Goal: Task Accomplishment & Management: Manage account settings

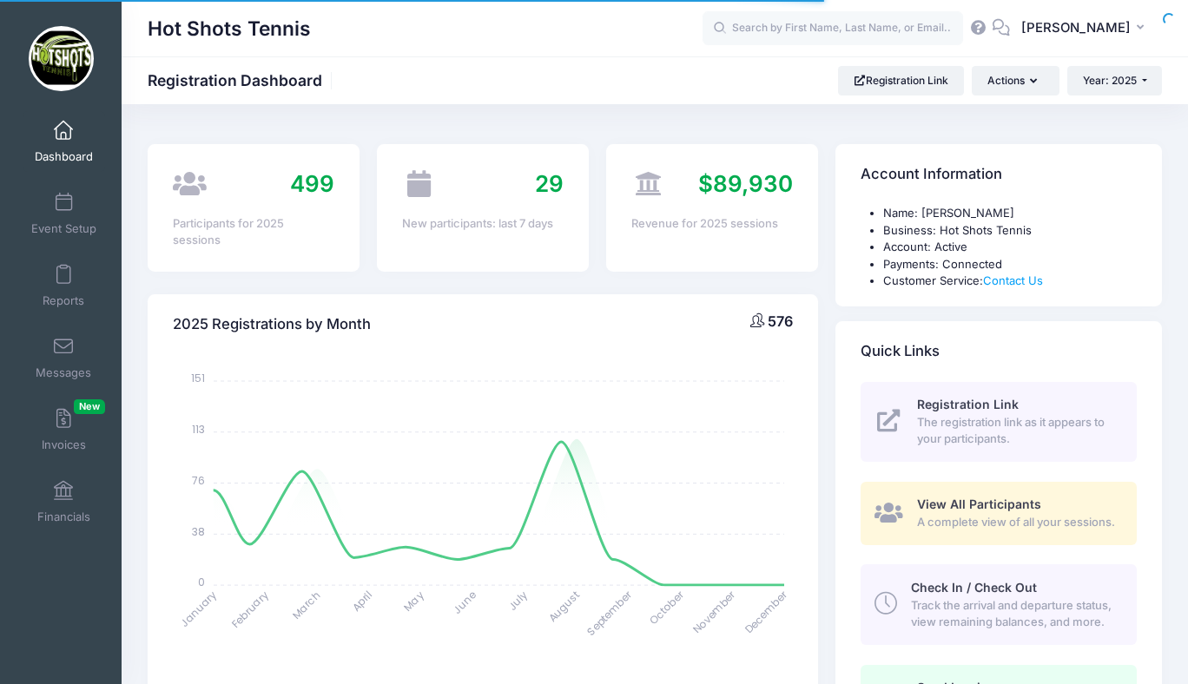
select select
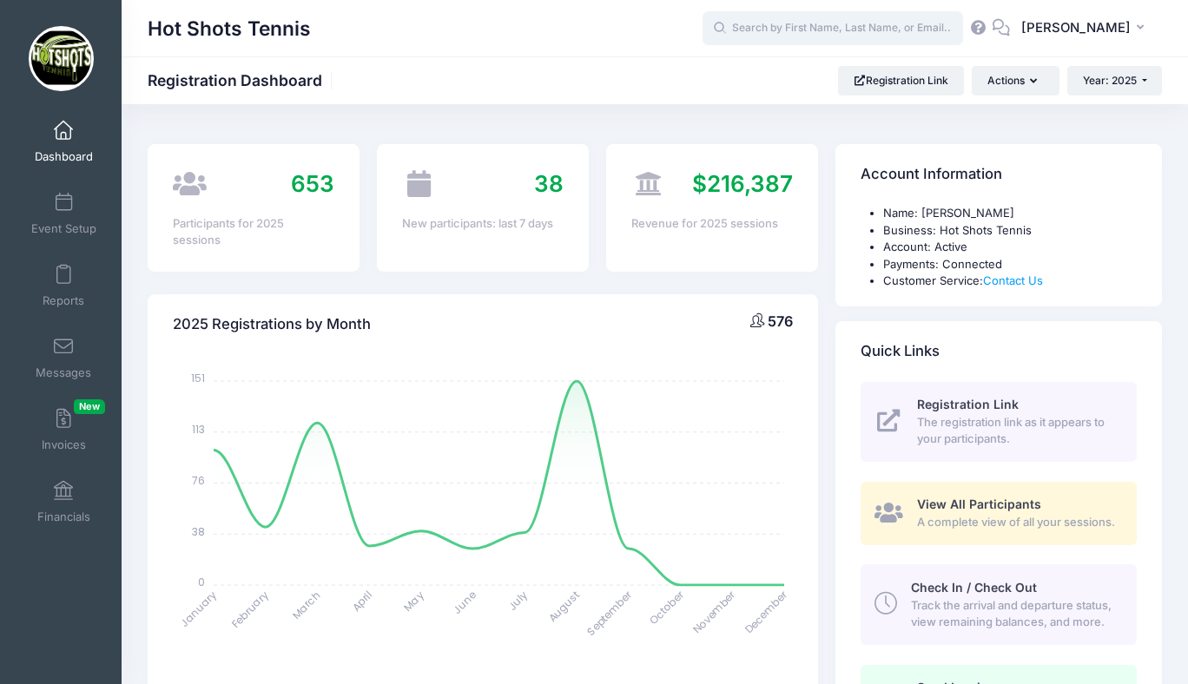
click at [823, 25] on input "text" at bounding box center [832, 28] width 260 height 35
type input "r"
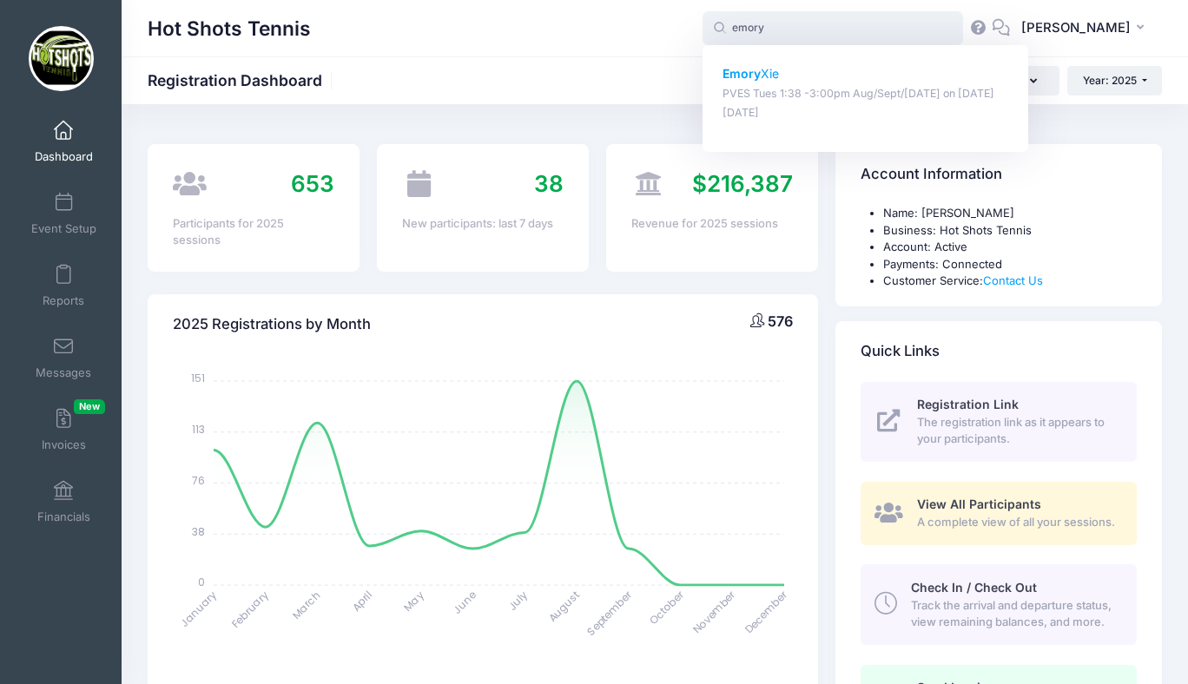
click at [761, 73] on strong "Emory" at bounding box center [741, 73] width 38 height 15
type input "Emory Xie (PVES Tues 1:38 -3:00pm Aug/Sept/Oct 2025, Aug-19, 2025)"
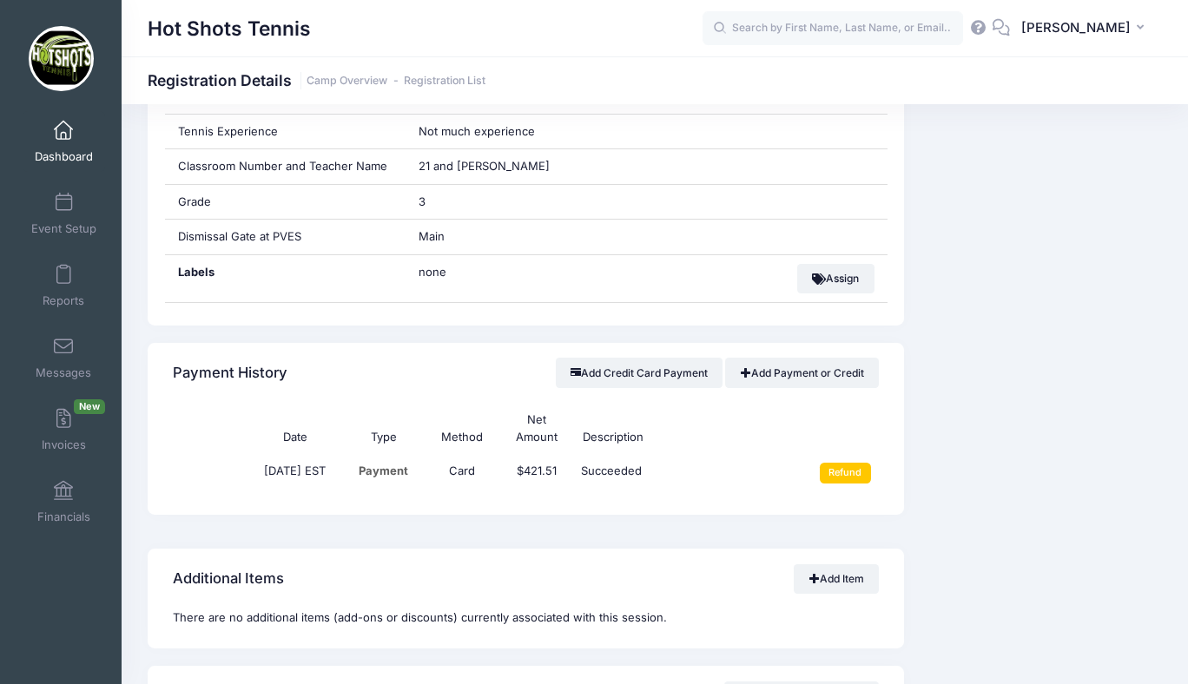
scroll to position [1150, 0]
click at [63, 134] on span at bounding box center [63, 131] width 0 height 19
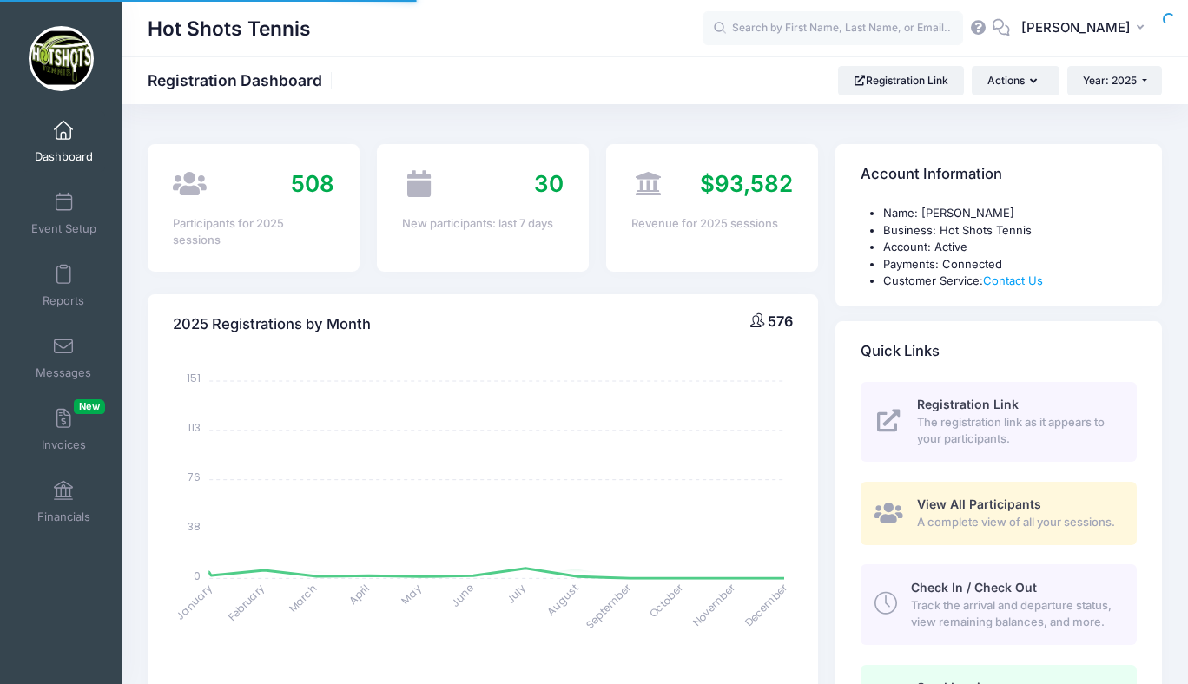
select select
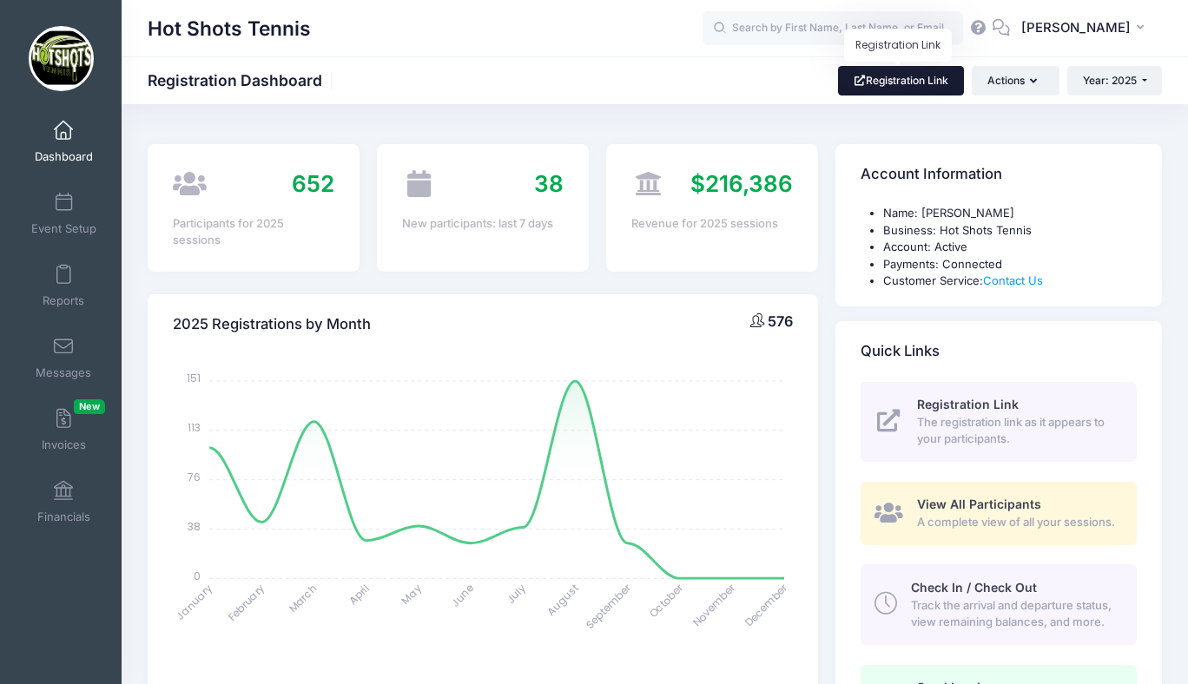
click at [901, 82] on link "Registration Link" at bounding box center [901, 81] width 126 height 30
click at [811, 28] on input "text" at bounding box center [832, 28] width 260 height 35
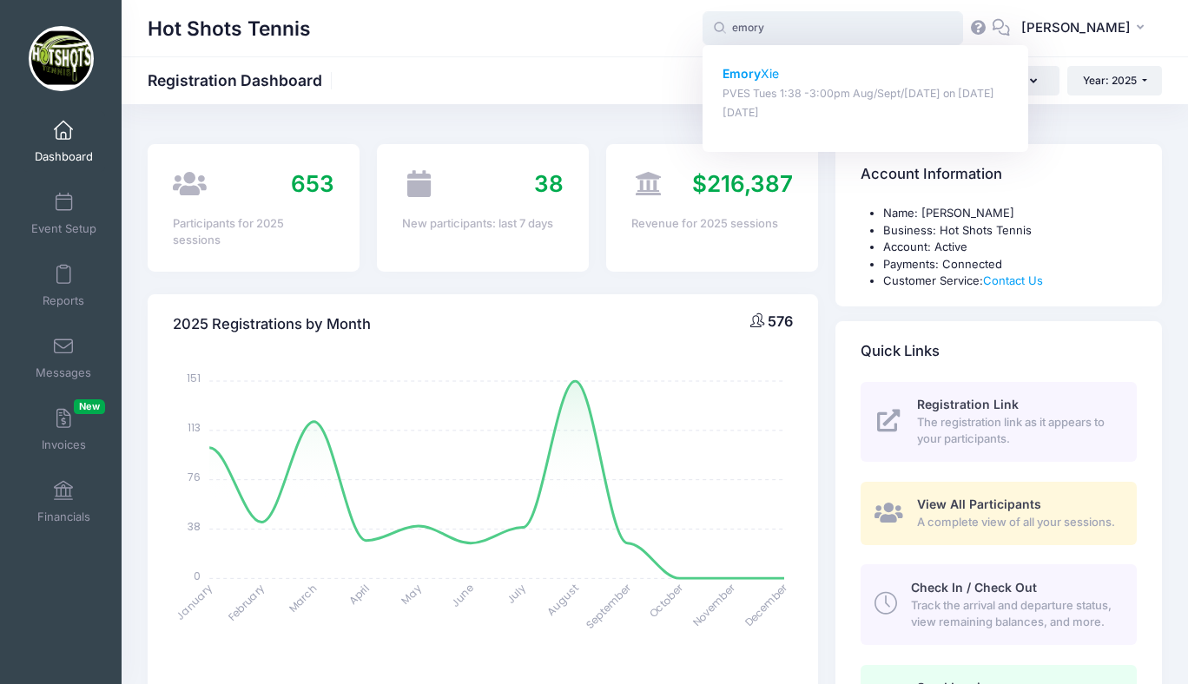
click at [761, 73] on strong "Emory" at bounding box center [741, 73] width 38 height 15
type input "Emory Xie (PVES Tues 1:38 -3:00pm Aug/Sept/Oct 2025, Aug-19, 2025)"
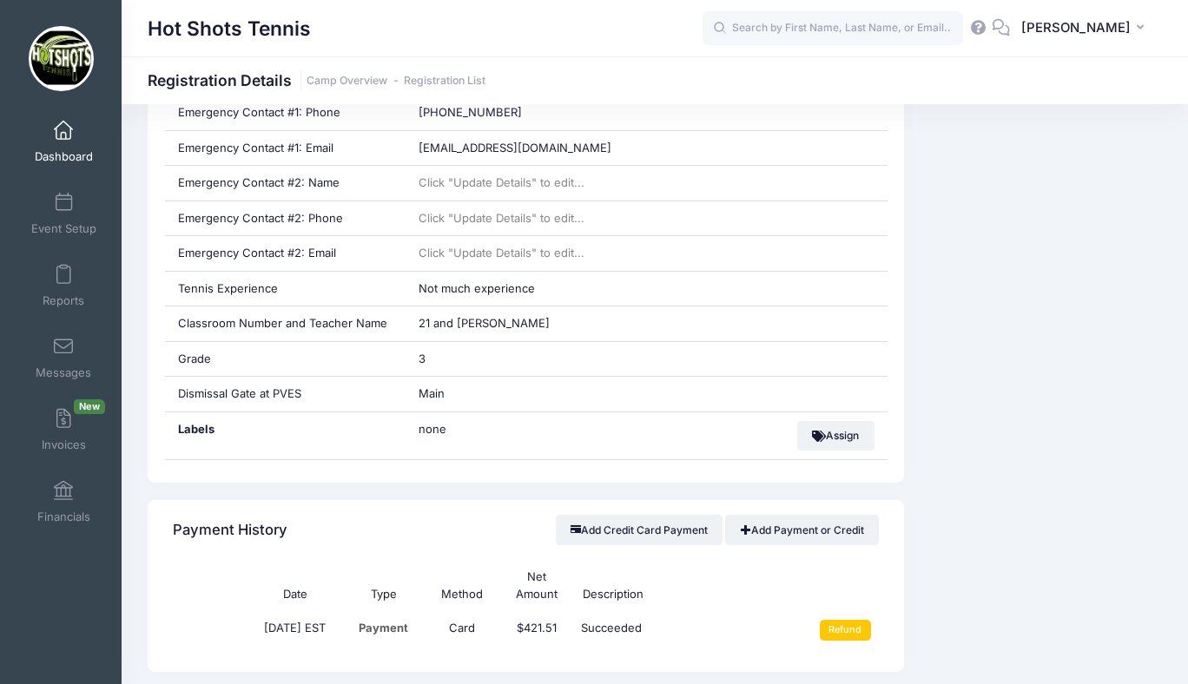
scroll to position [1013, 0]
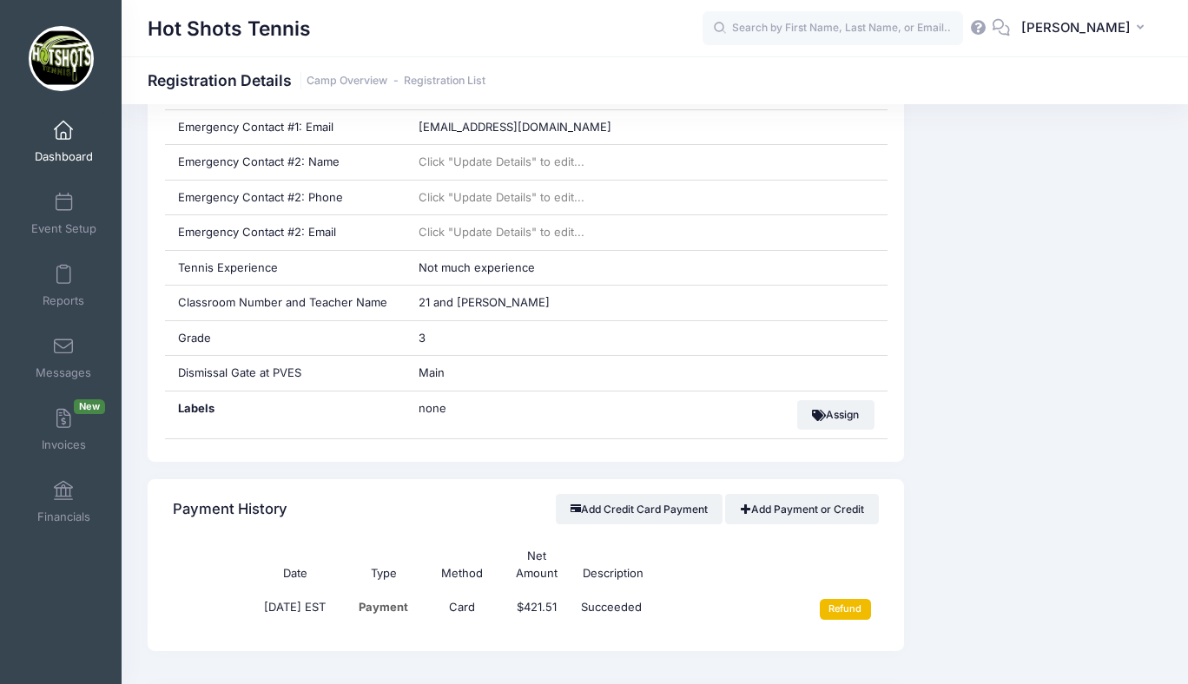
click at [842, 604] on input "Refund" at bounding box center [845, 609] width 51 height 21
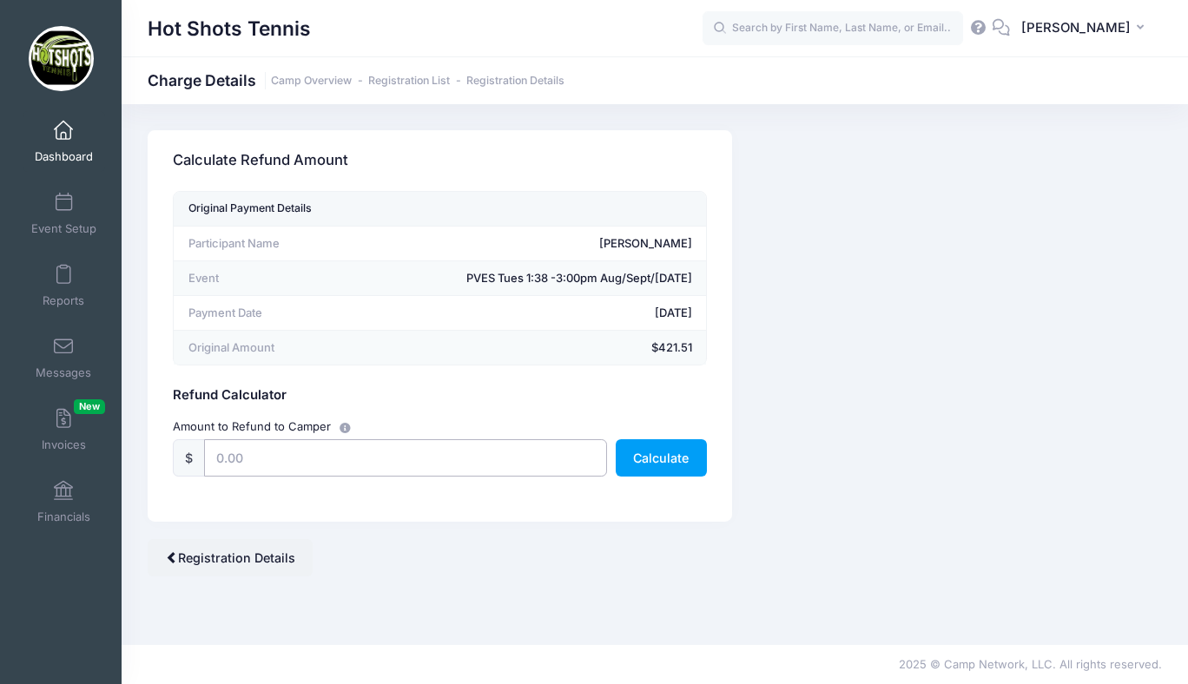
click at [363, 462] on input "text" at bounding box center [405, 457] width 403 height 37
type input "360.00"
click at [640, 459] on button "Calculate" at bounding box center [661, 457] width 91 height 37
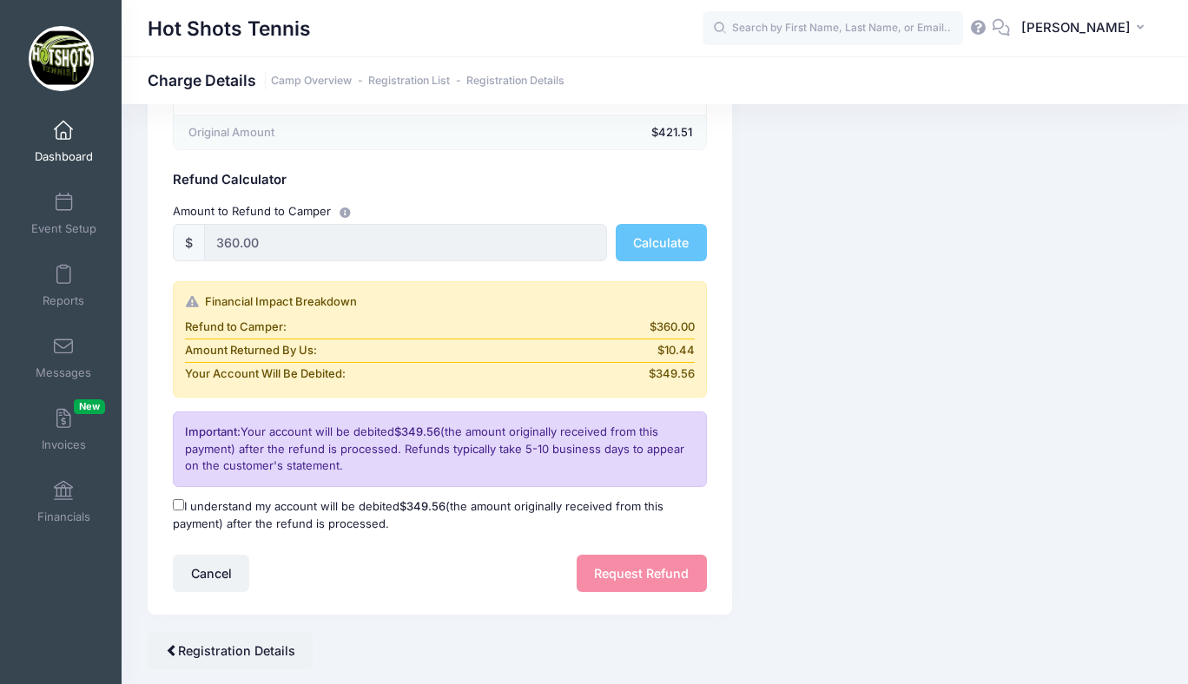
scroll to position [231, 0]
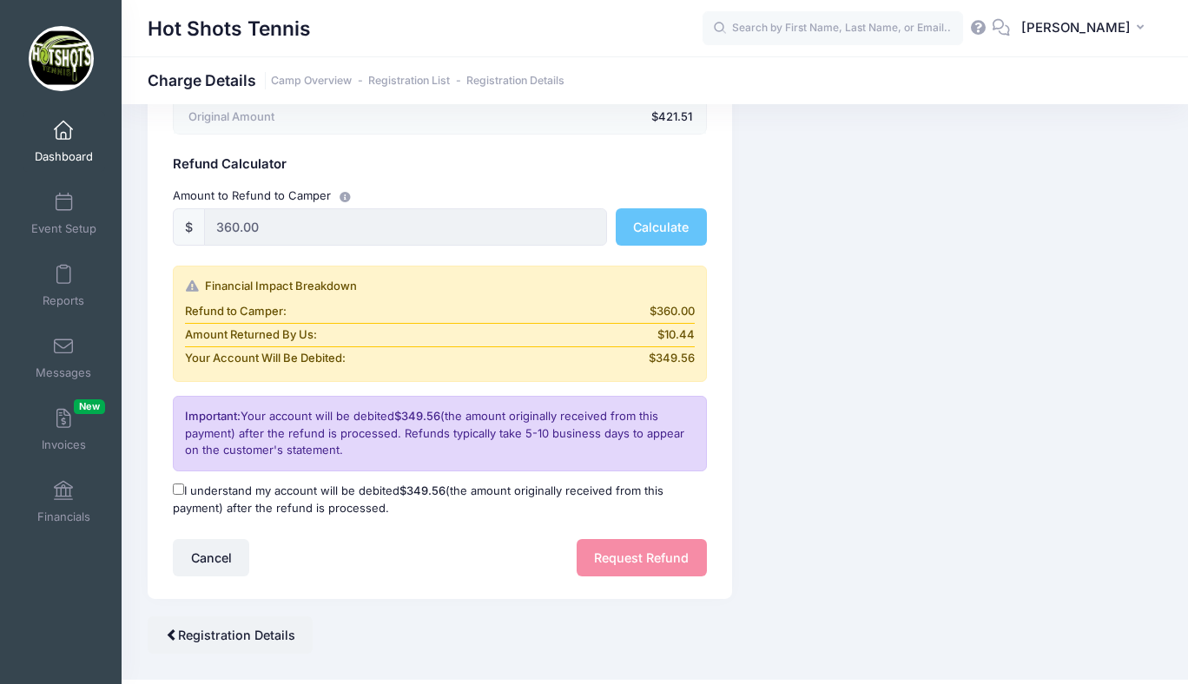
click at [180, 488] on input "I understand my account will be debited $349.56 (the amount originally received…" at bounding box center [178, 489] width 11 height 11
checkbox input "true"
click at [629, 555] on button "Request Refund" at bounding box center [642, 557] width 130 height 37
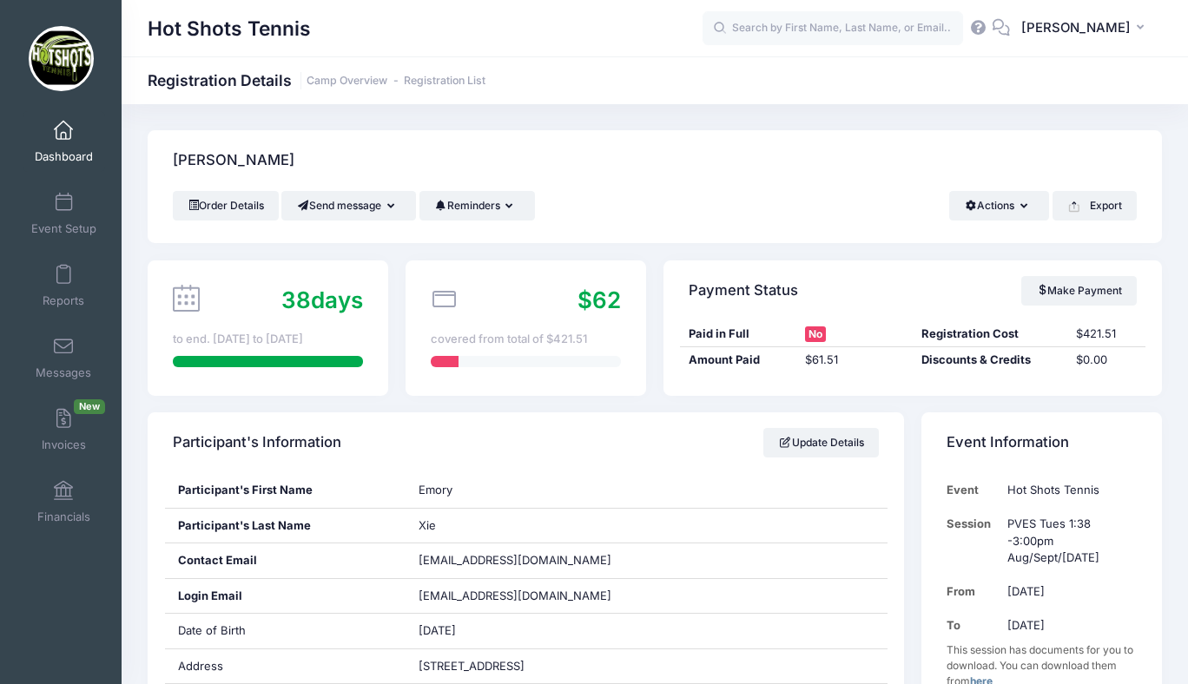
click at [65, 141] on link "Dashboard" at bounding box center [64, 141] width 82 height 61
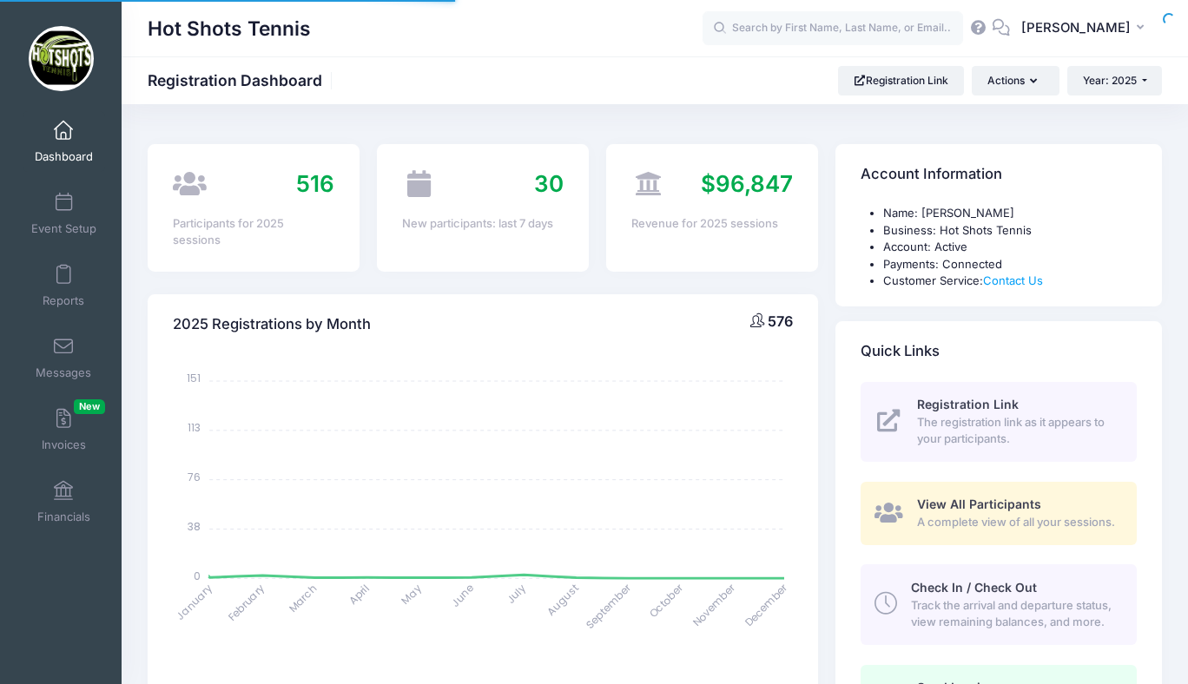
select select
